Goal: Find specific page/section: Find specific page/section

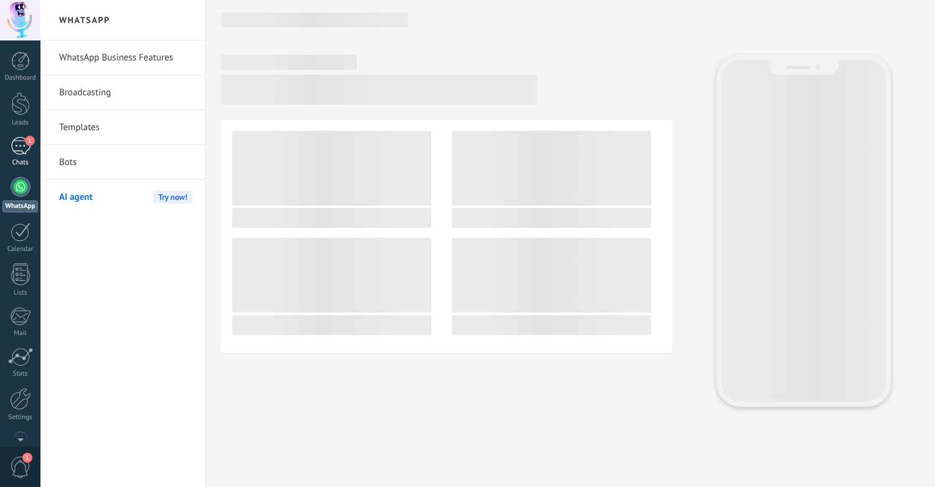
click at [27, 147] on div "1" at bounding box center [21, 146] width 20 height 18
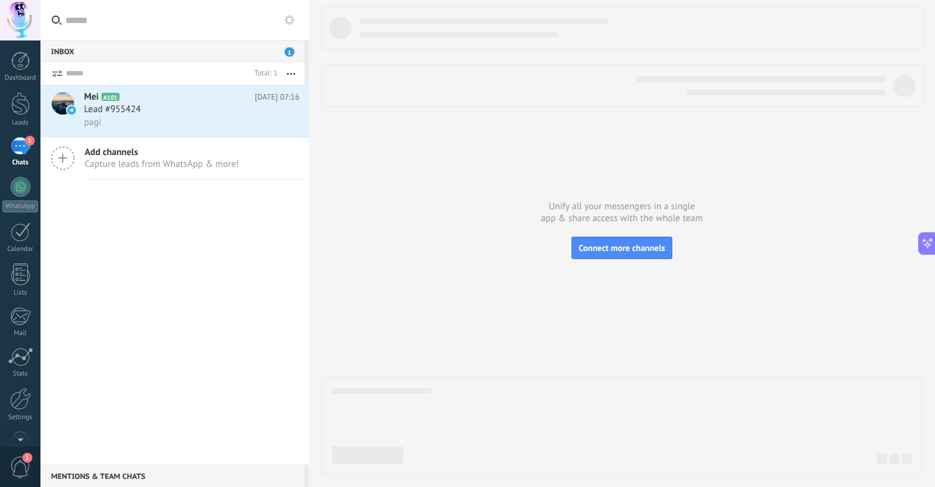
scroll to position [564, 0]
click at [194, 105] on div "Lead #955424" at bounding box center [191, 109] width 215 height 12
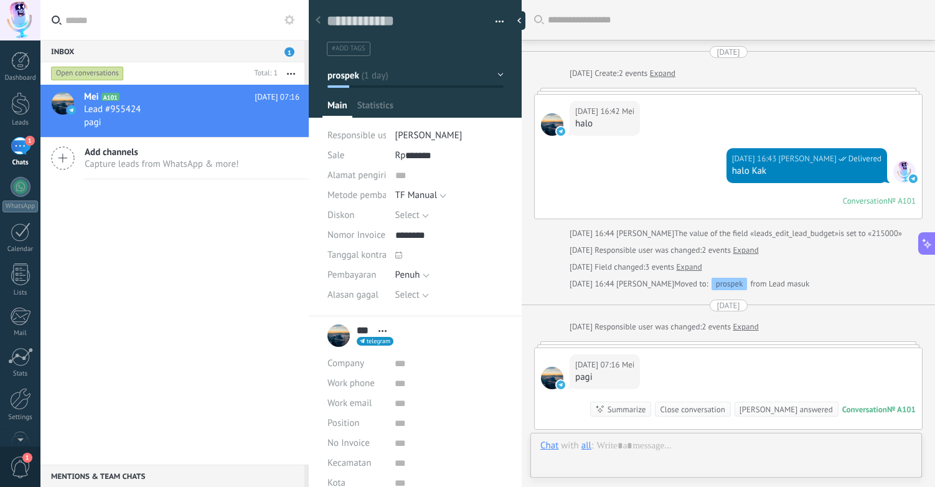
scroll to position [153, 0]
